Goal: Use online tool/utility: Utilize a website feature to perform a specific function

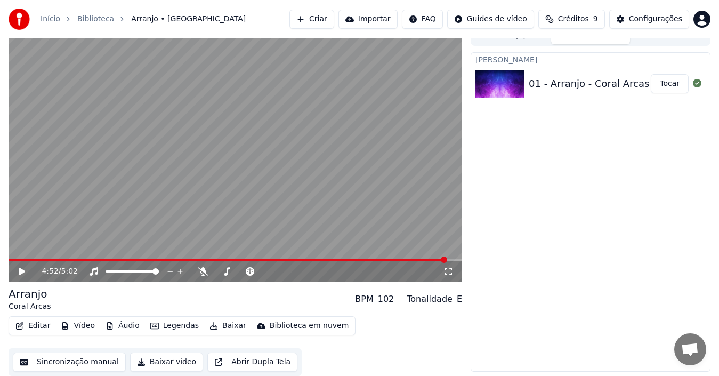
scroll to position [12, 0]
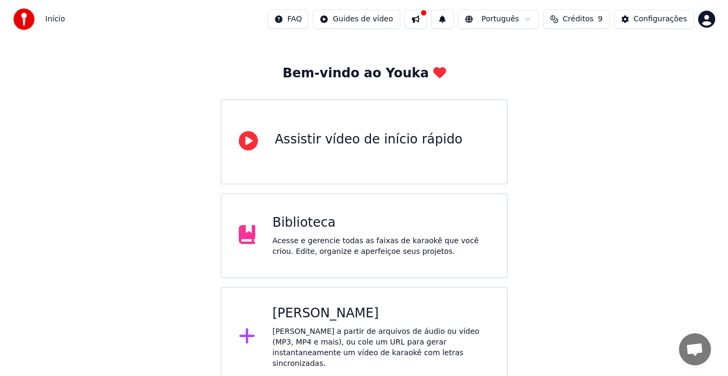
scroll to position [38, 0]
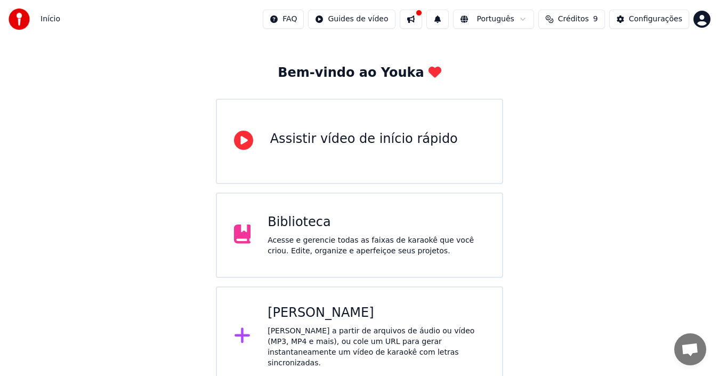
click at [326, 328] on div "[PERSON_NAME] a partir de arquivos de áudio ou vídeo (MP3, MP4 e mais), ou cole…" at bounding box center [376, 347] width 217 height 43
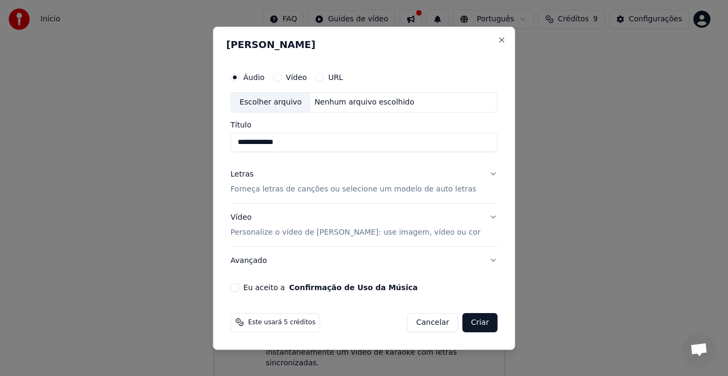
type input "**********"
click at [428, 230] on p "Personalize o vídeo de [PERSON_NAME]: use imagem, vídeo ou cor" at bounding box center [356, 232] width 250 height 11
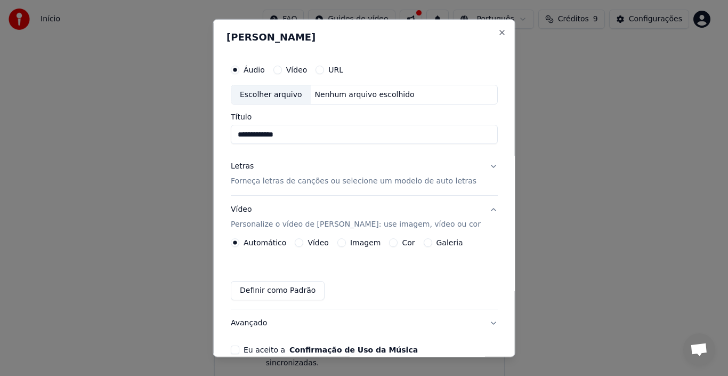
click at [326, 245] on label "Vídeo" at bounding box center [318, 242] width 21 height 7
click at [303, 245] on button "Vídeo" at bounding box center [299, 242] width 9 height 9
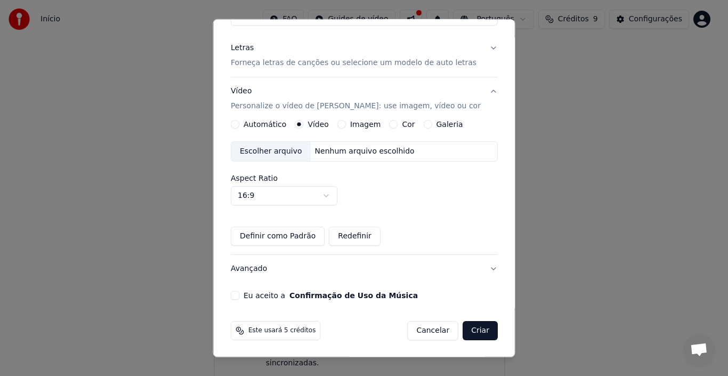
scroll to position [119, 0]
click at [470, 266] on button "Avançado" at bounding box center [364, 268] width 267 height 28
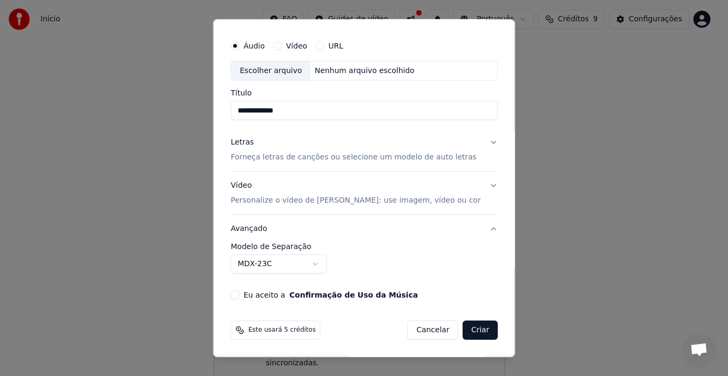
scroll to position [0, 0]
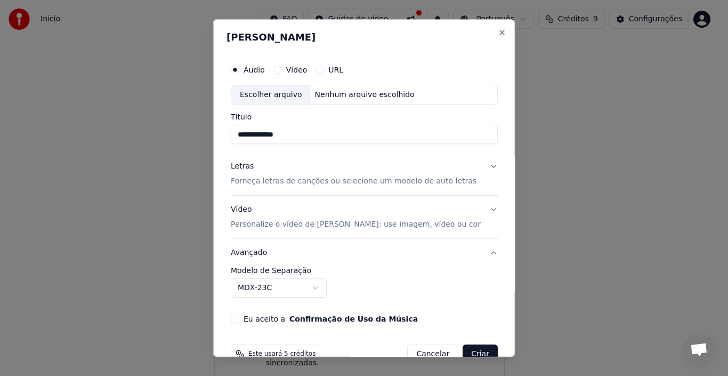
click at [294, 70] on div "Vídeo" at bounding box center [290, 69] width 34 height 9
click at [293, 69] on div "Vídeo" at bounding box center [290, 69] width 34 height 9
click at [281, 68] on button "Vídeo" at bounding box center [277, 69] width 9 height 9
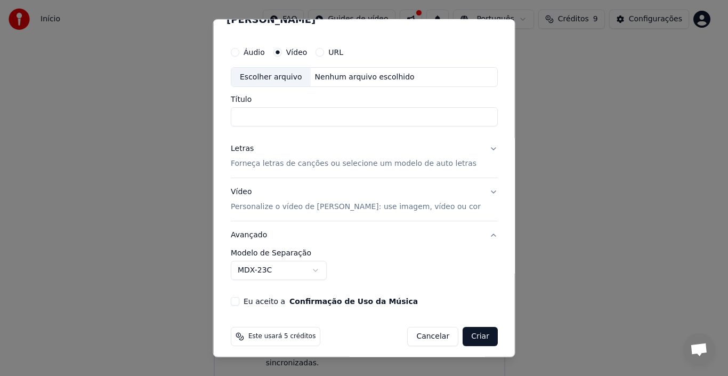
scroll to position [24, 0]
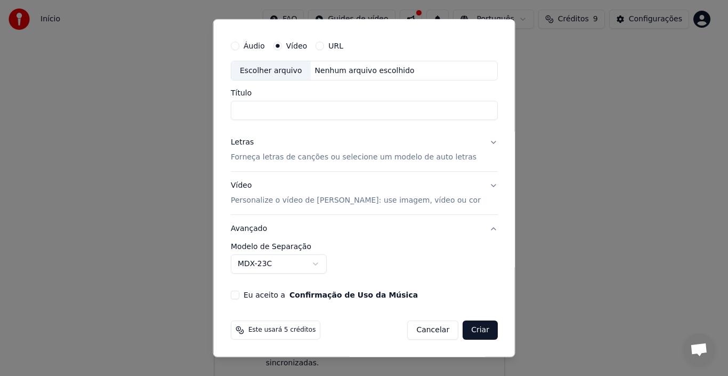
click at [311, 111] on input "Título" at bounding box center [364, 110] width 267 height 19
type input "*******"
click at [466, 328] on button "Criar" at bounding box center [480, 329] width 35 height 19
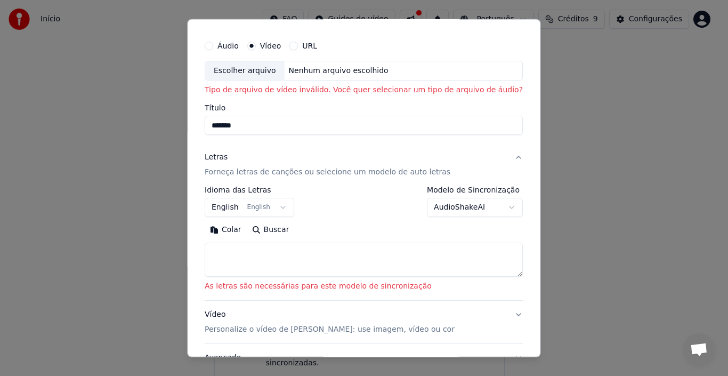
click at [293, 207] on button "English English" at bounding box center [250, 207] width 90 height 19
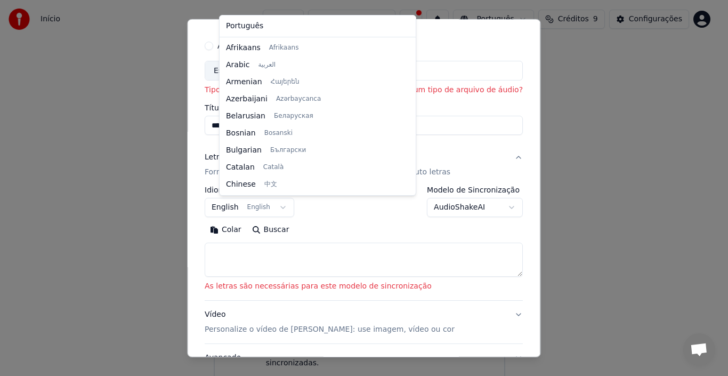
scroll to position [85, 0]
click at [235, 208] on div at bounding box center [364, 188] width 728 height 376
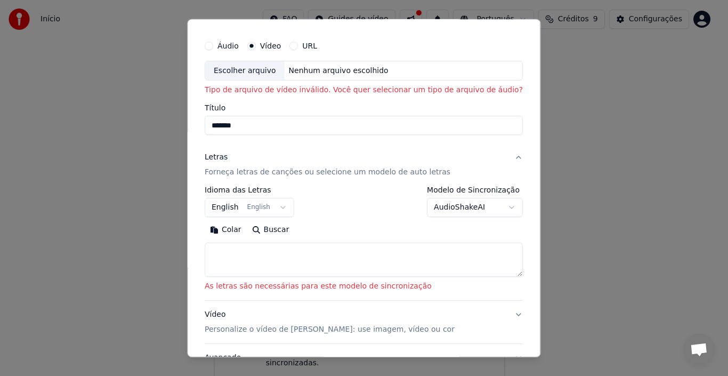
click at [235, 208] on button "English English" at bounding box center [250, 207] width 90 height 19
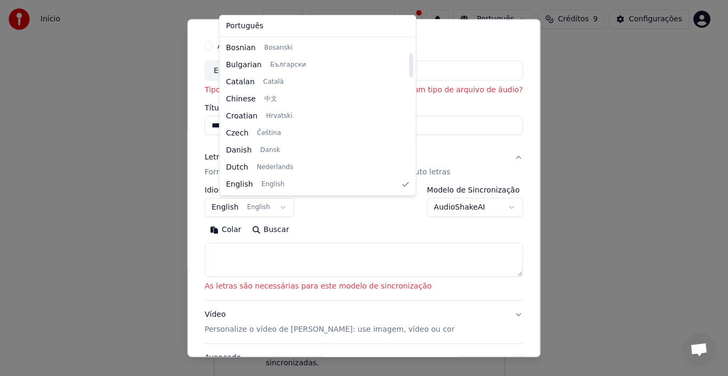
select select "**"
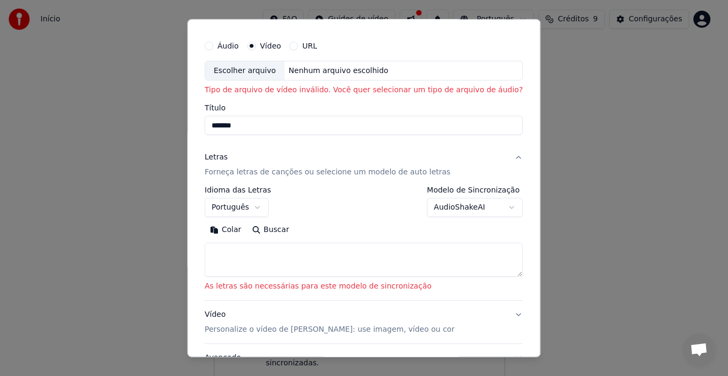
click at [489, 205] on button "AudioShakeAI" at bounding box center [476, 207] width 96 height 19
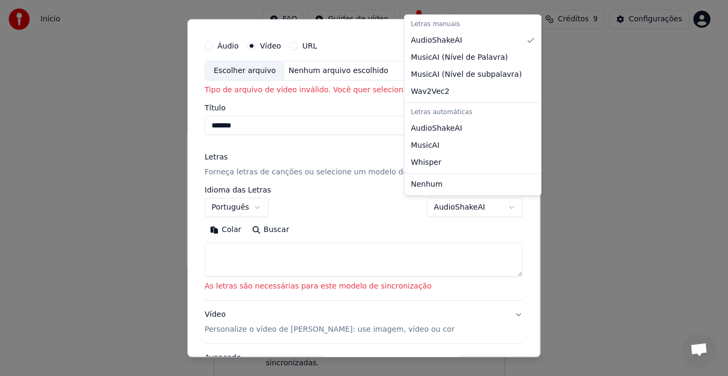
select select "**********"
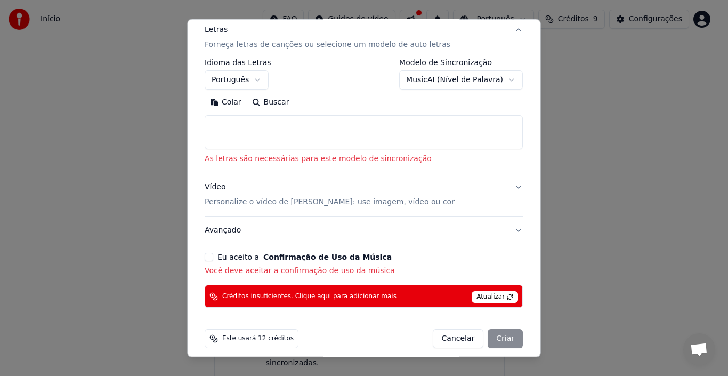
scroll to position [159, 0]
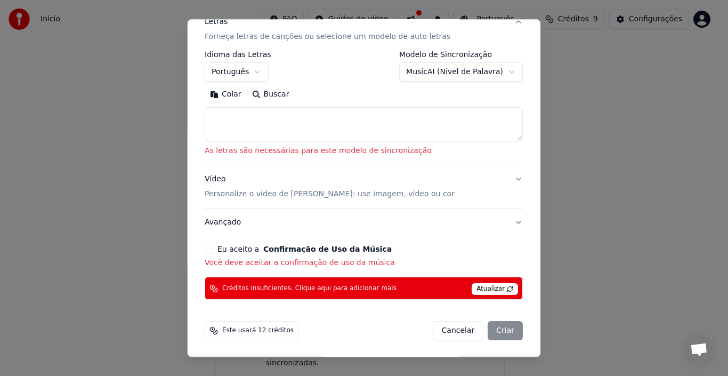
click at [489, 287] on span "Atualizar" at bounding box center [495, 289] width 46 height 12
